Goal: Task Accomplishment & Management: Use online tool/utility

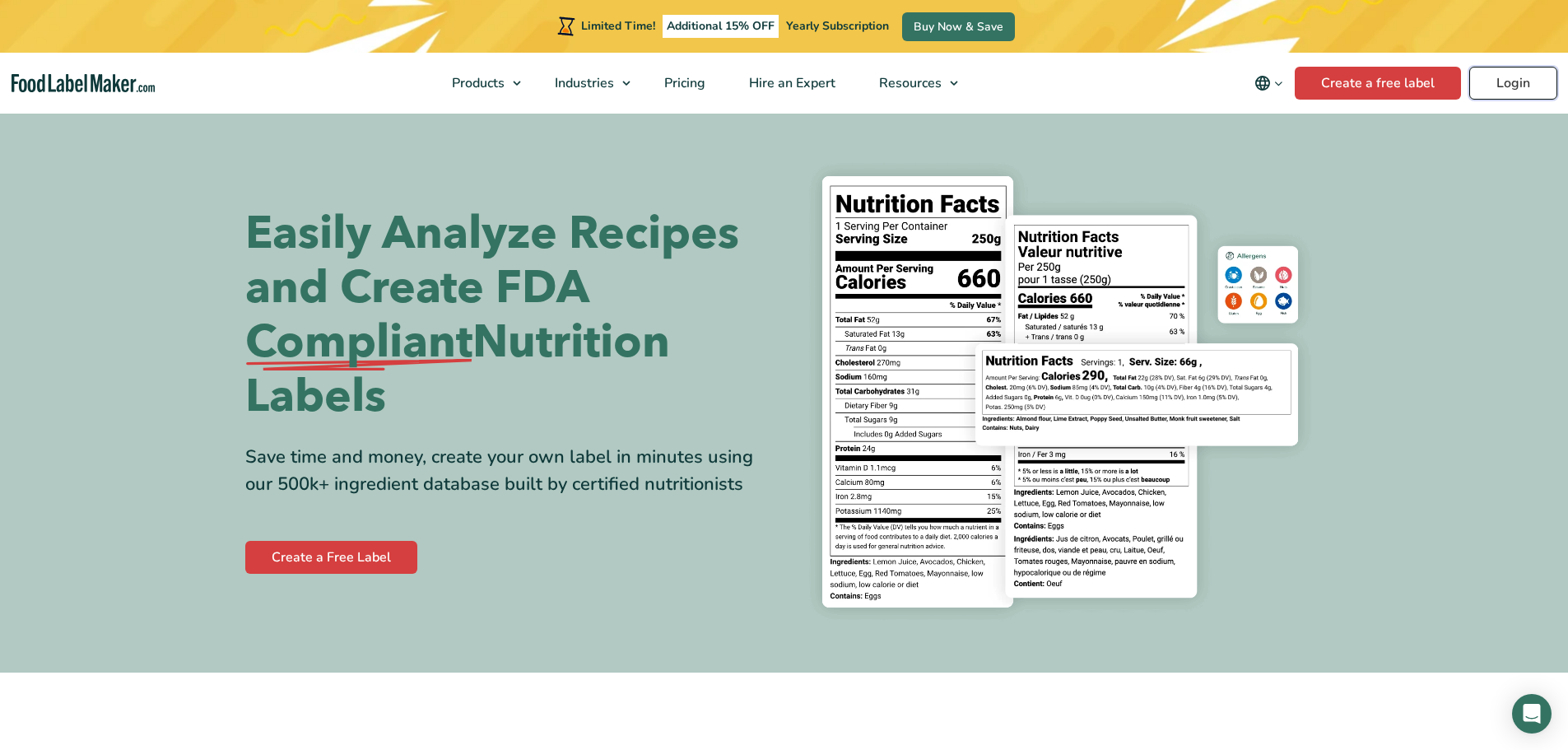
click at [1507, 88] on link "Login" at bounding box center [1512, 83] width 88 height 33
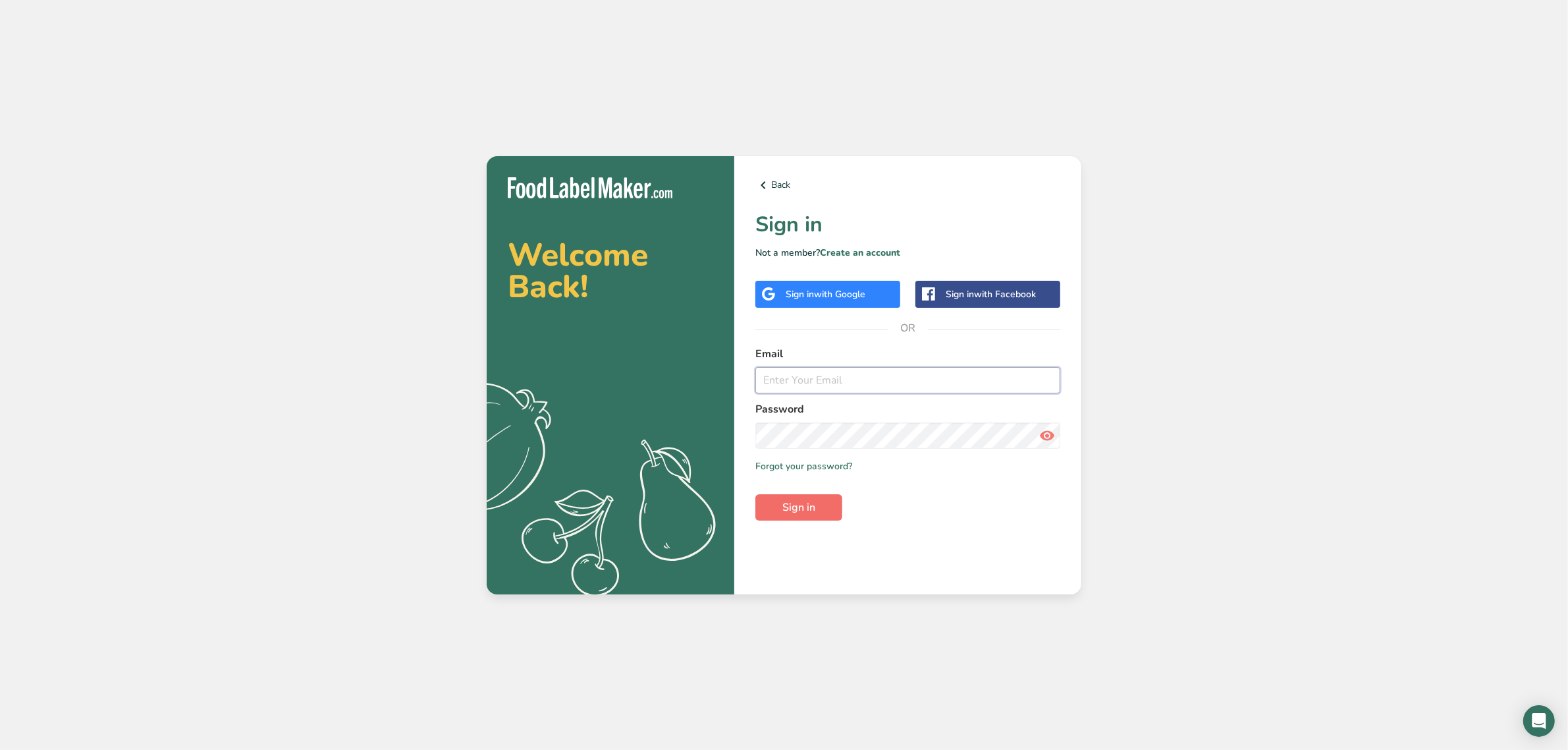
type input "[EMAIL_ADDRESS][DOMAIN_NAME]"
click at [823, 519] on button "Sign in" at bounding box center [799, 507] width 87 height 26
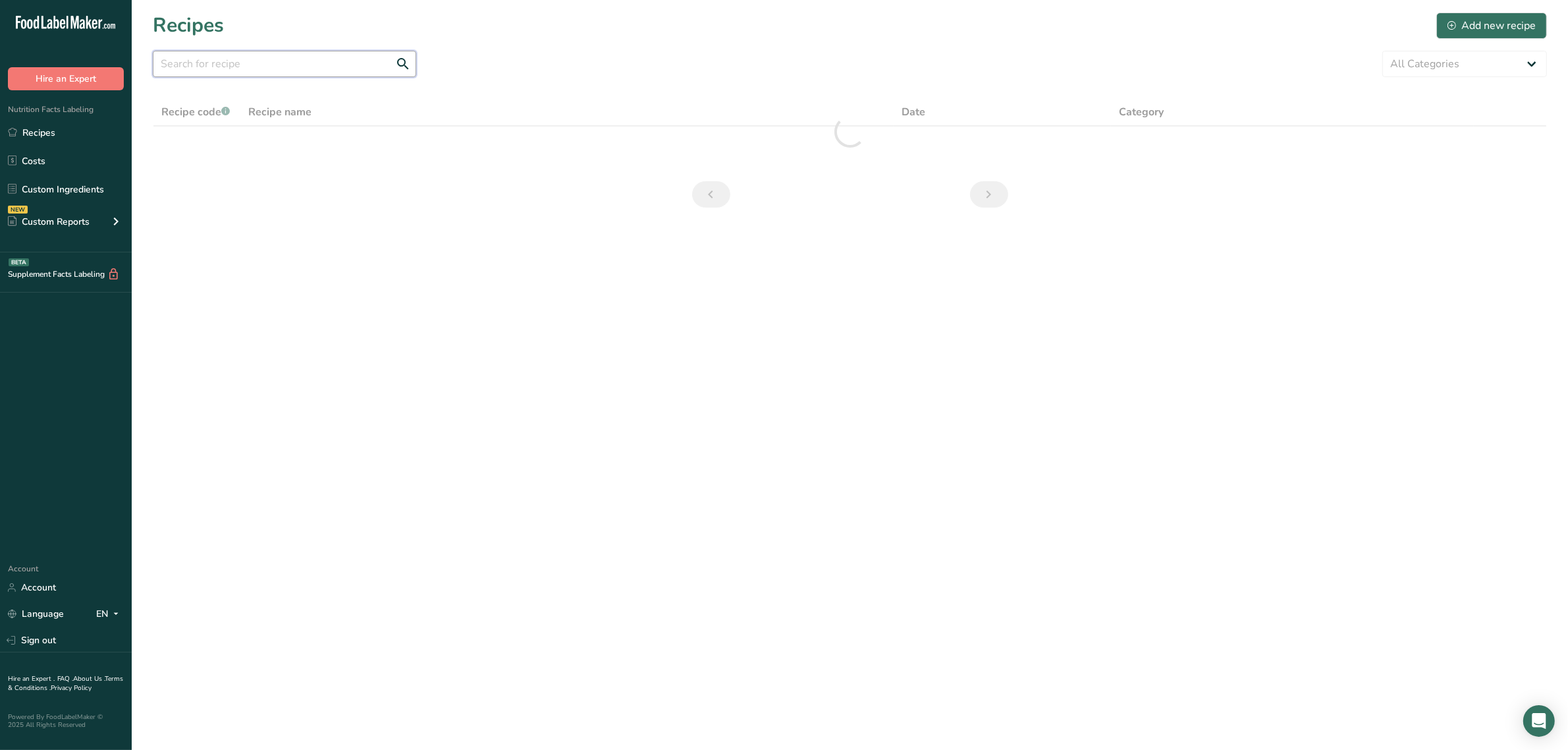
click at [244, 69] on input "text" at bounding box center [284, 64] width 263 height 26
click at [8, 188] on icon at bounding box center [12, 189] width 9 height 10
click at [181, 66] on input "text" at bounding box center [284, 64] width 263 height 26
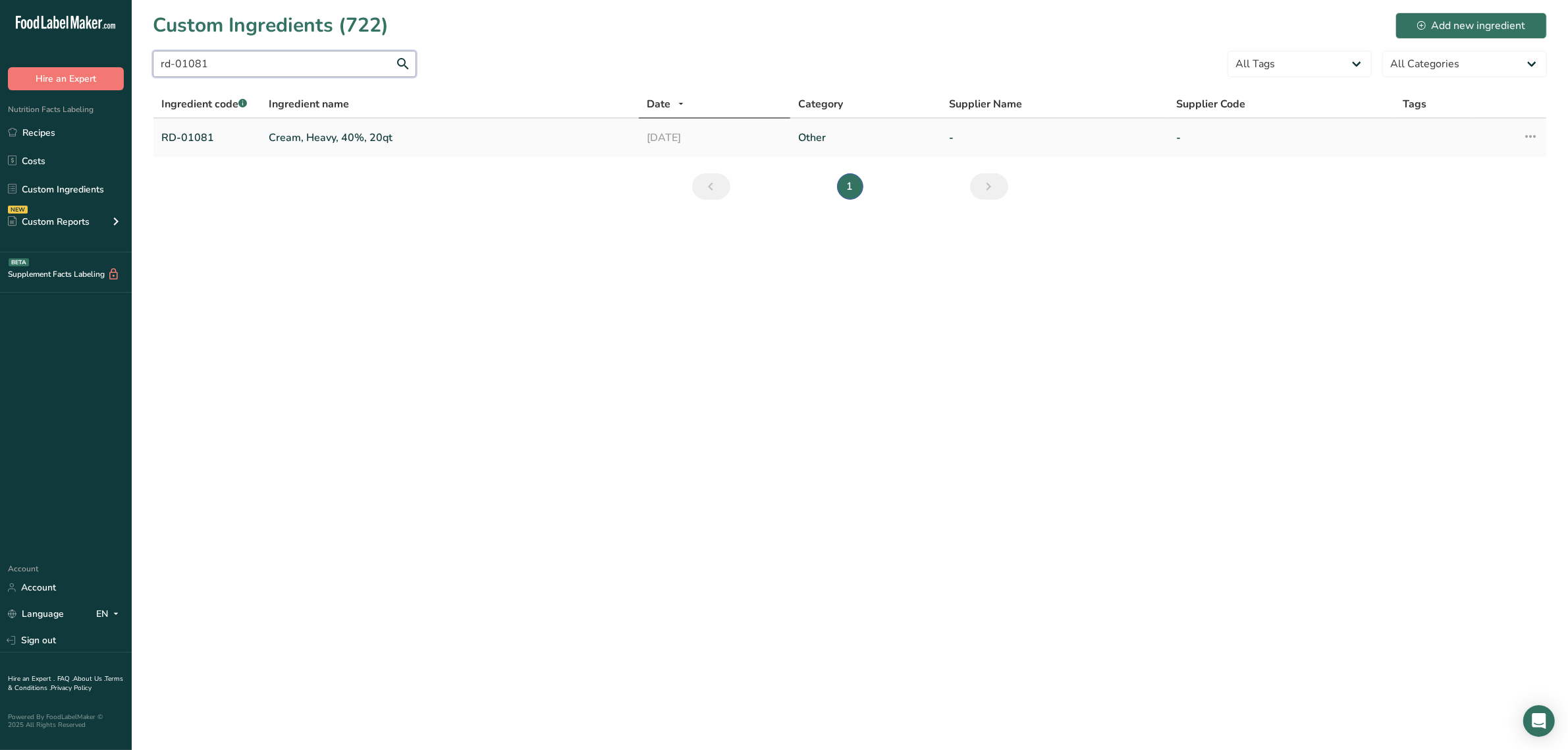
type input "rd-01081"
click at [281, 134] on link "Cream, Heavy, 40%, 20qt" at bounding box center [450, 137] width 362 height 16
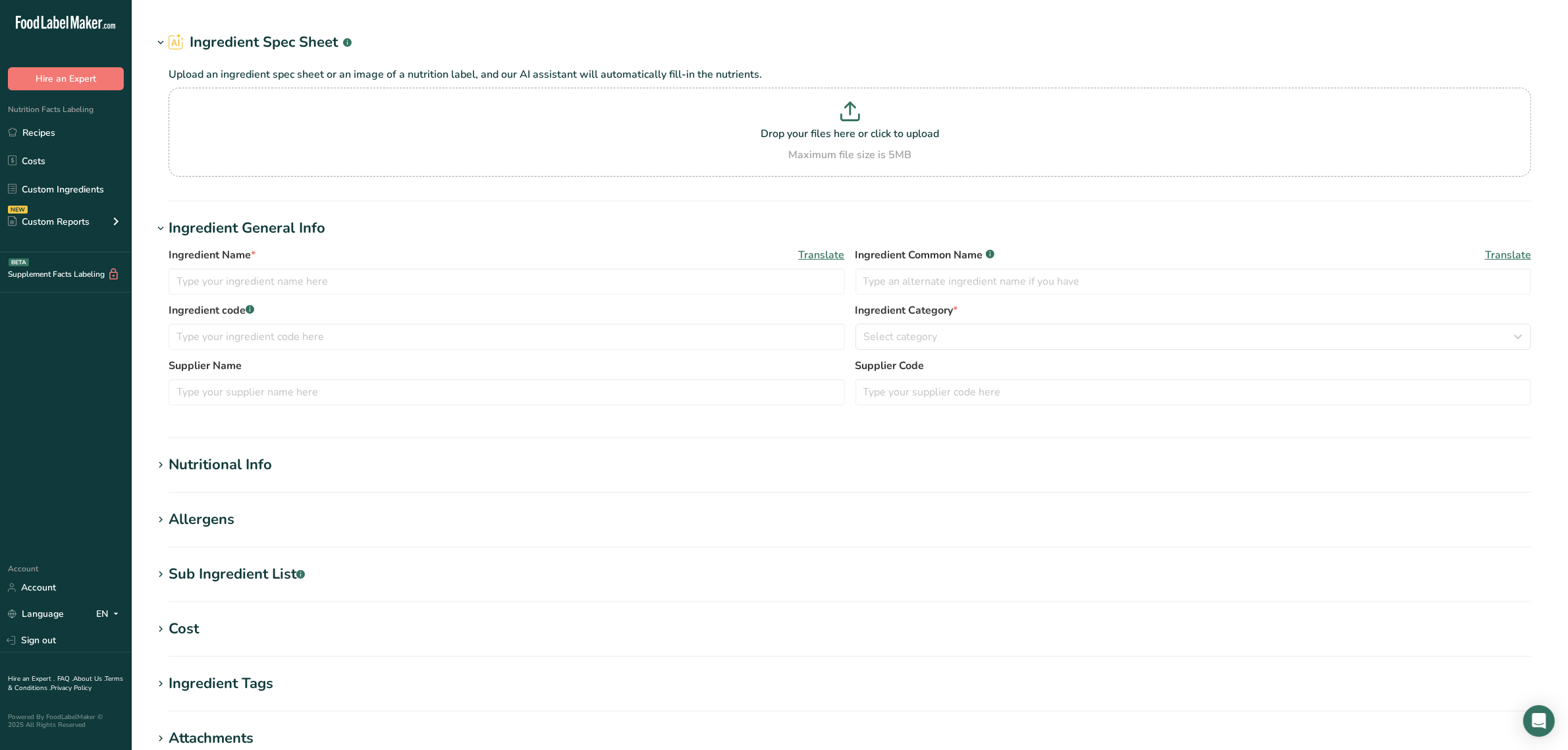
type input "Cream, Heavy, 40%, 20qt"
type input "cream"
type input "RD-01081"
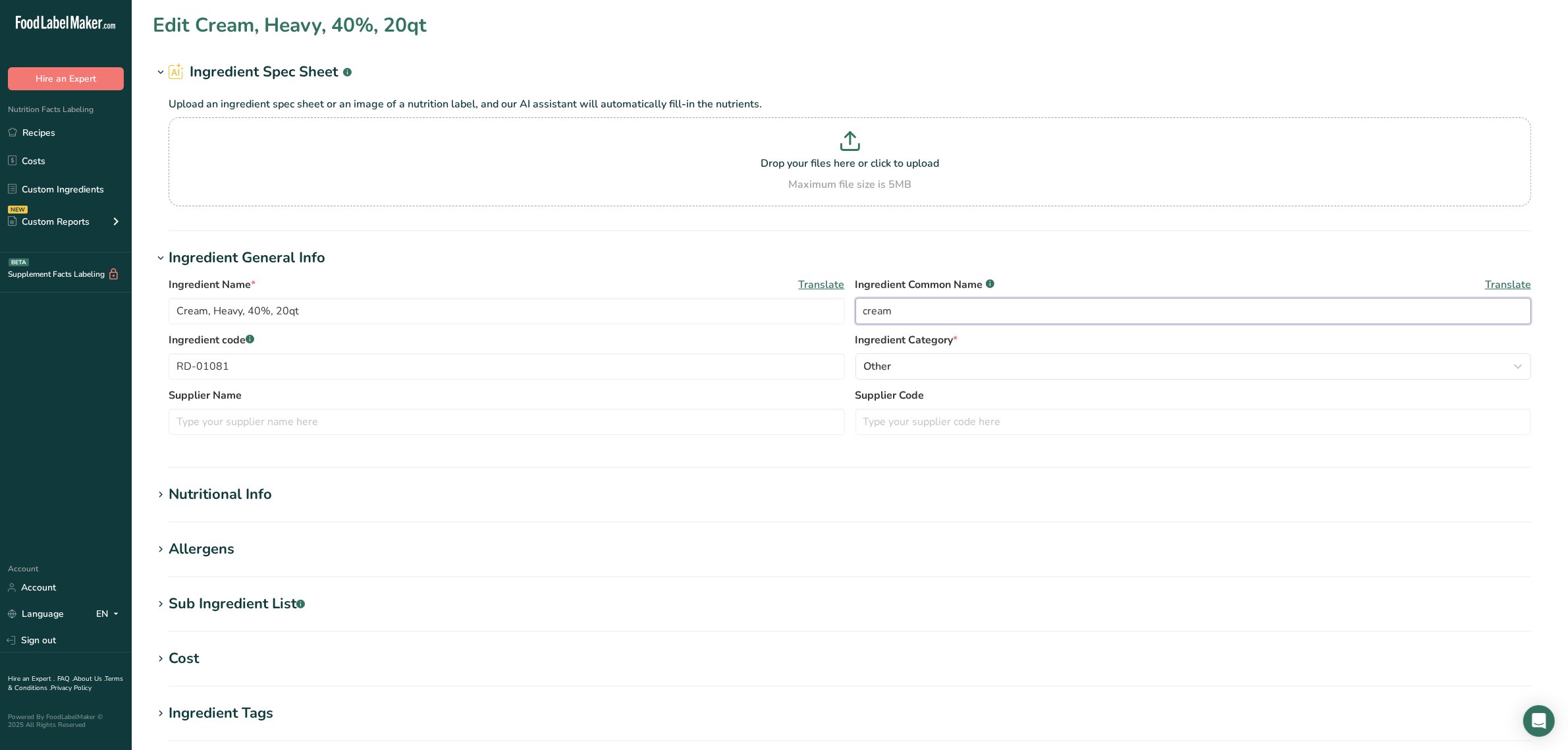
click at [863, 316] on input "cream" at bounding box center [1194, 311] width 677 height 26
type input "heavy cream"
click at [201, 618] on section "Sub Ingredient List .a-a{fill:#347362;}.b-a{fill:#fff;} Translate" at bounding box center [849, 613] width 1395 height 39
click at [205, 610] on div "Sub Ingredient List .a-a{fill:#347362;}.b-a{fill:#fff;}" at bounding box center [236, 604] width 137 height 22
click at [233, 500] on div "Nutritional Info" at bounding box center [220, 495] width 103 height 22
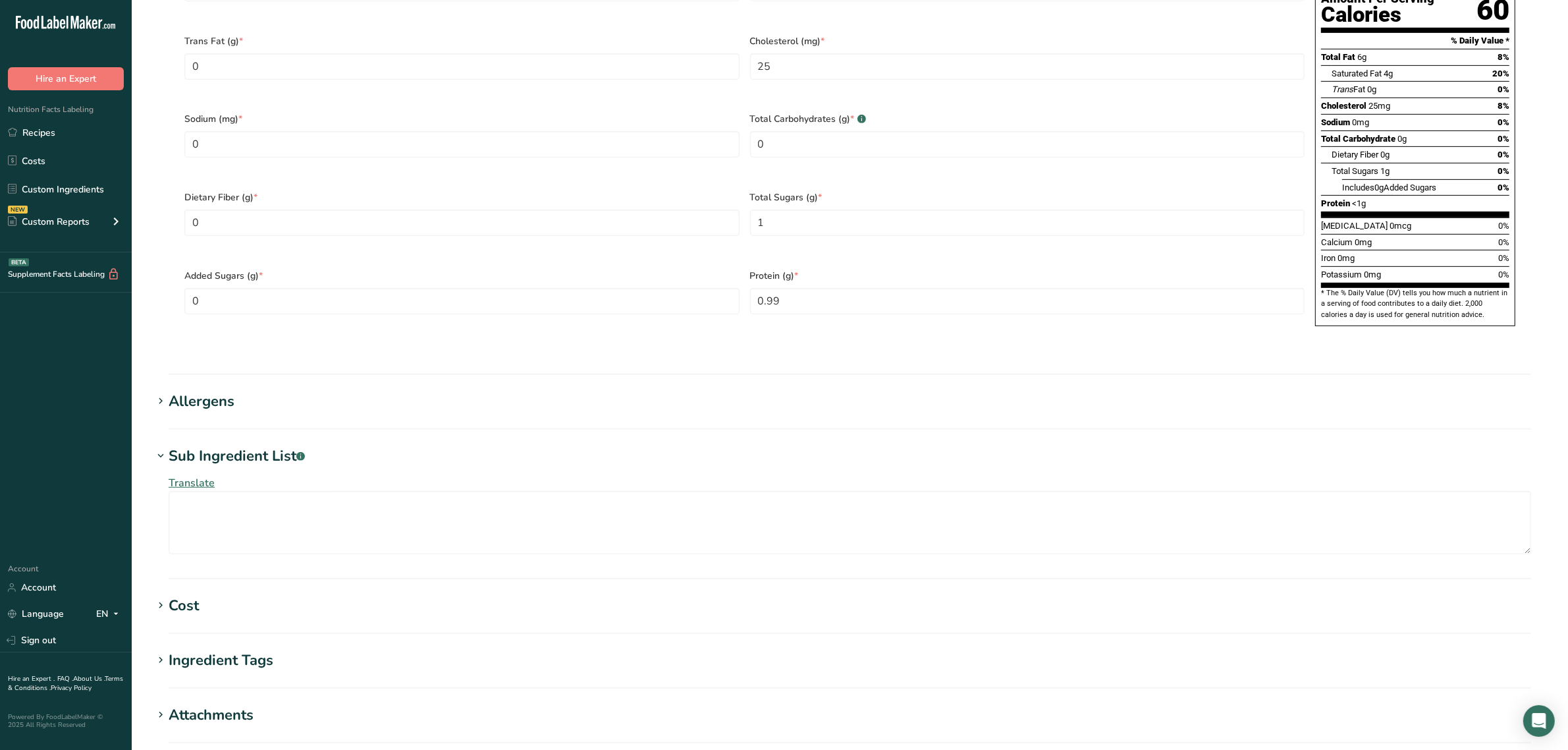
scroll to position [941, 0]
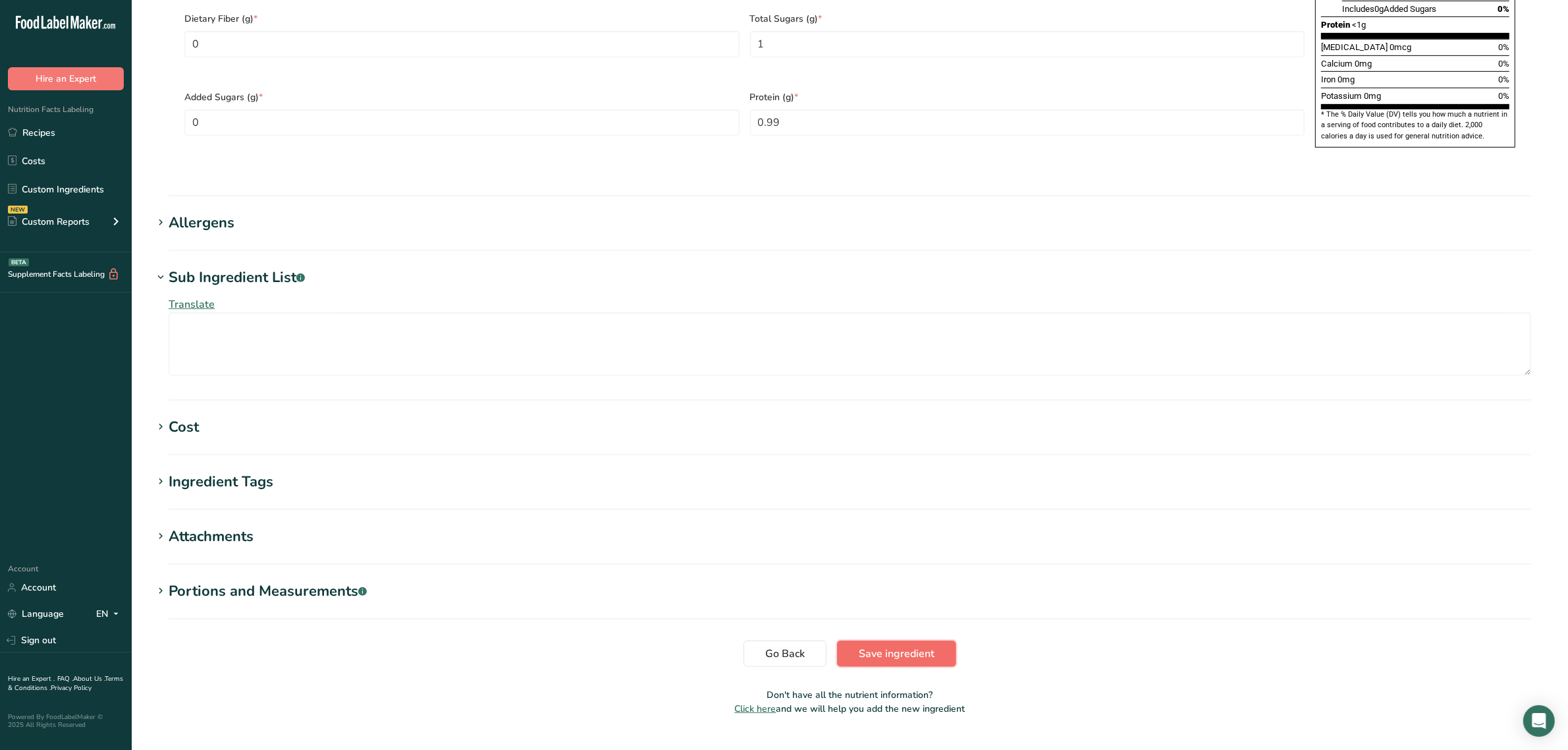
click at [896, 646] on span "Save ingredient" at bounding box center [896, 654] width 76 height 16
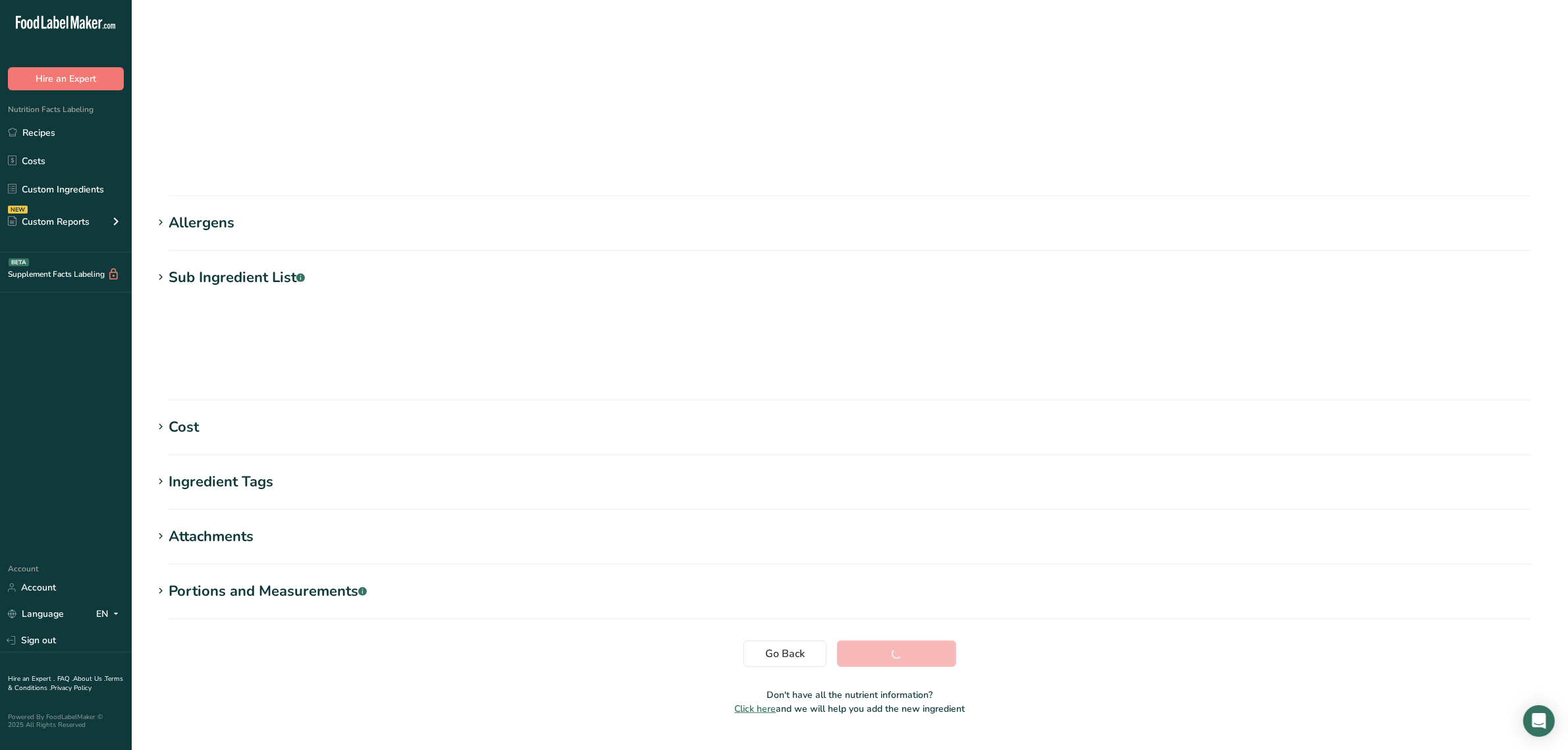
scroll to position [0, 0]
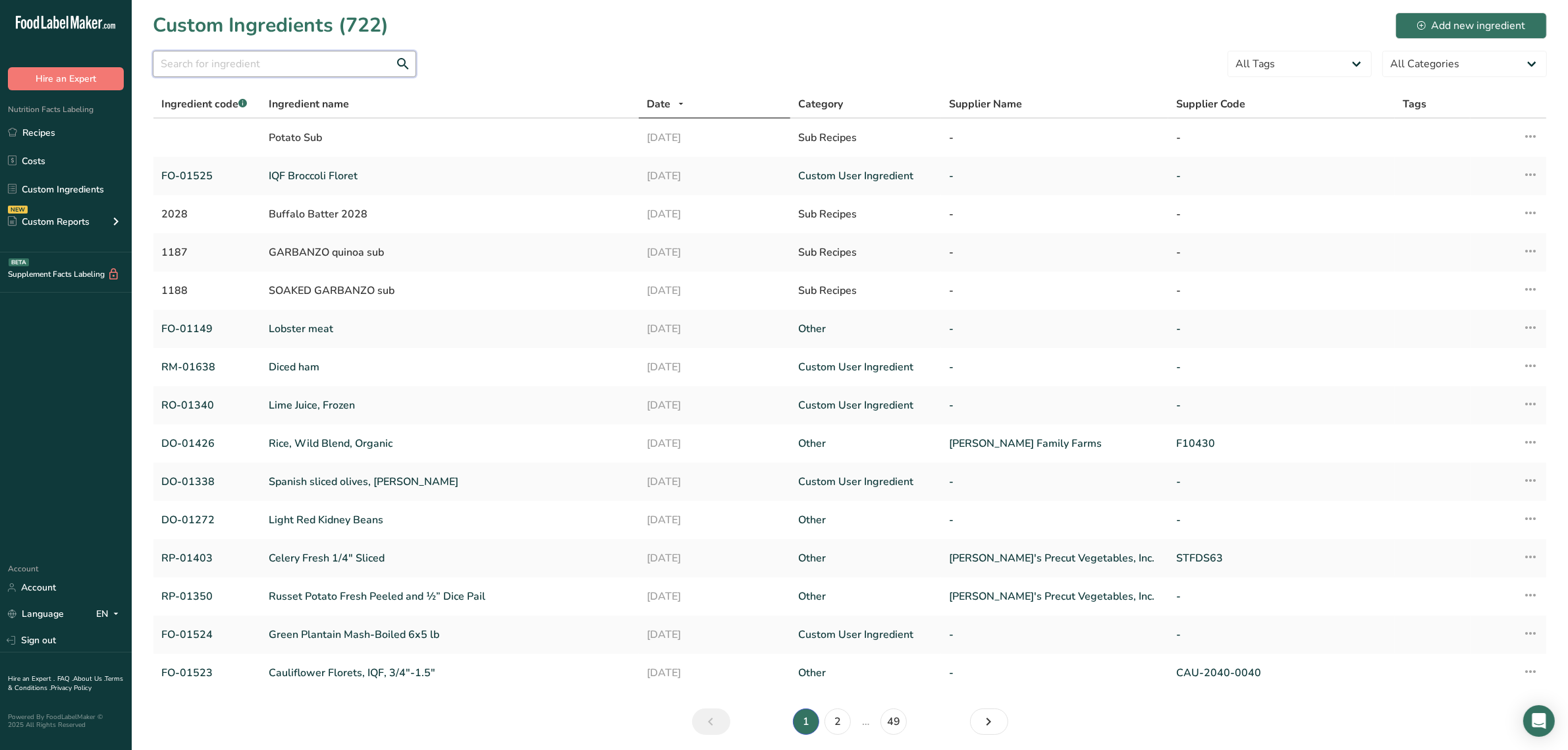
drag, startPoint x: 330, startPoint y: 76, endPoint x: 330, endPoint y: 64, distance: 12.0
click at [330, 76] on input "text" at bounding box center [284, 64] width 263 height 26
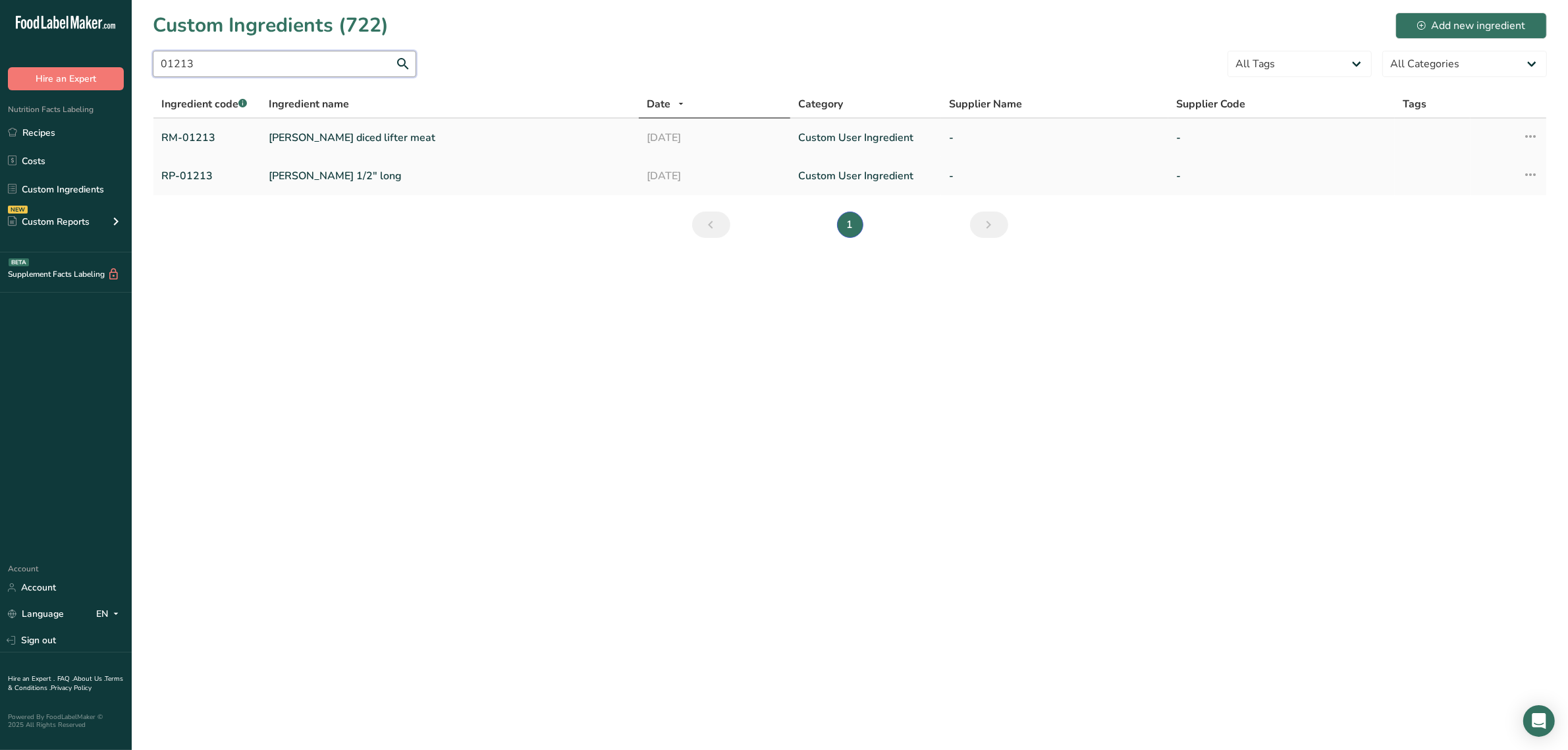
type input "01213"
click at [337, 135] on link "[PERSON_NAME] diced lifter meat" at bounding box center [450, 137] width 362 height 16
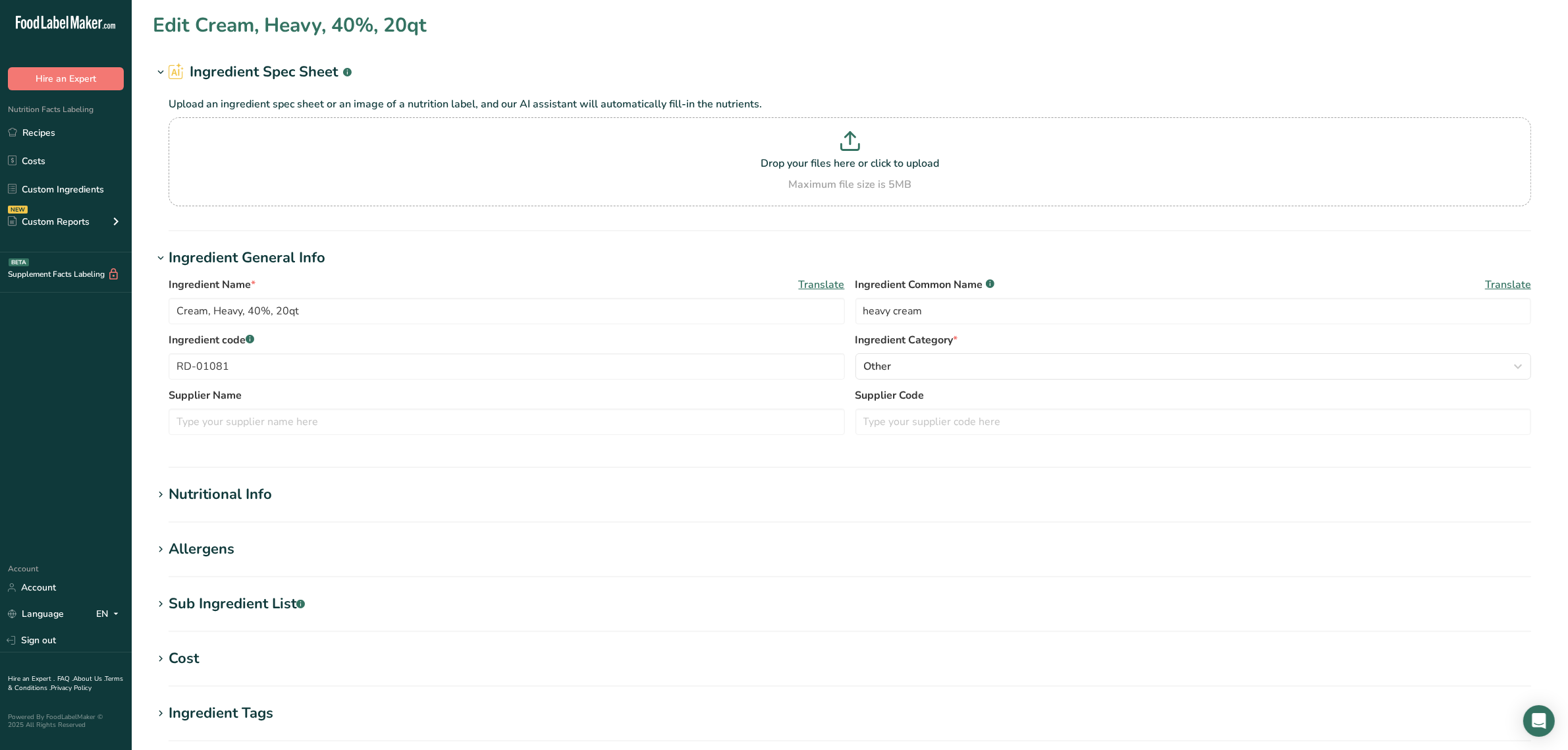
type input "[PERSON_NAME] diced lifter meat"
type input "marinated lifter meat"
type input "RM-01213"
click at [47, 636] on link "Sign out" at bounding box center [66, 640] width 132 height 23
